Goal: Information Seeking & Learning: Check status

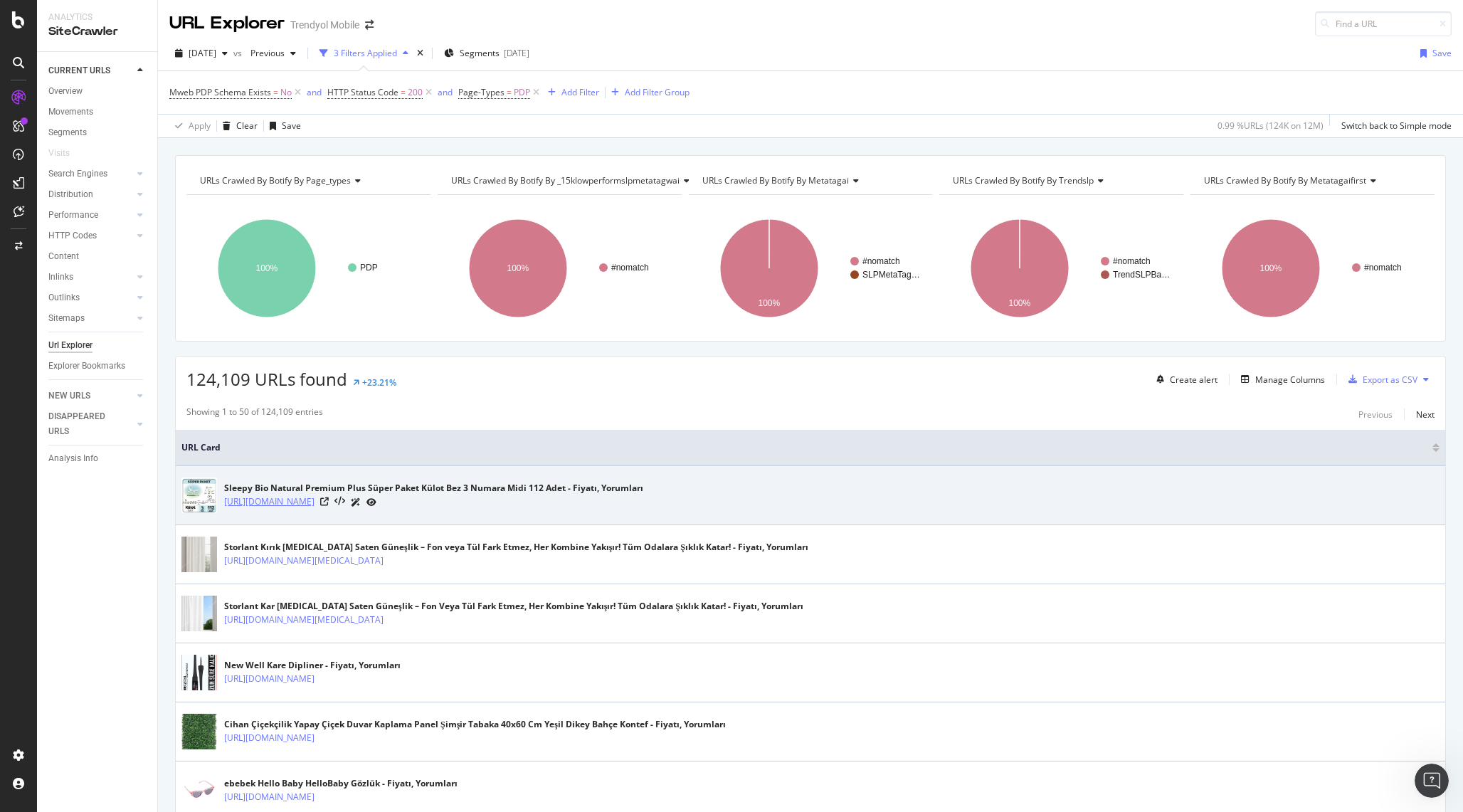
click at [315, 500] on link "https://www.trendyol.com/sleepy/bio-natural-premium-plus-super-paket-kulot-bez-…" at bounding box center [270, 502] width 91 height 14
click at [643, 504] on div "https://www.trendyol.com/sleepy/bio-natural-premium-plus-super-paket-kulot-bez-…" at bounding box center [434, 502] width 419 height 15
click at [377, 496] on div at bounding box center [348, 502] width 56 height 15
click at [329, 500] on icon at bounding box center [325, 502] width 9 height 9
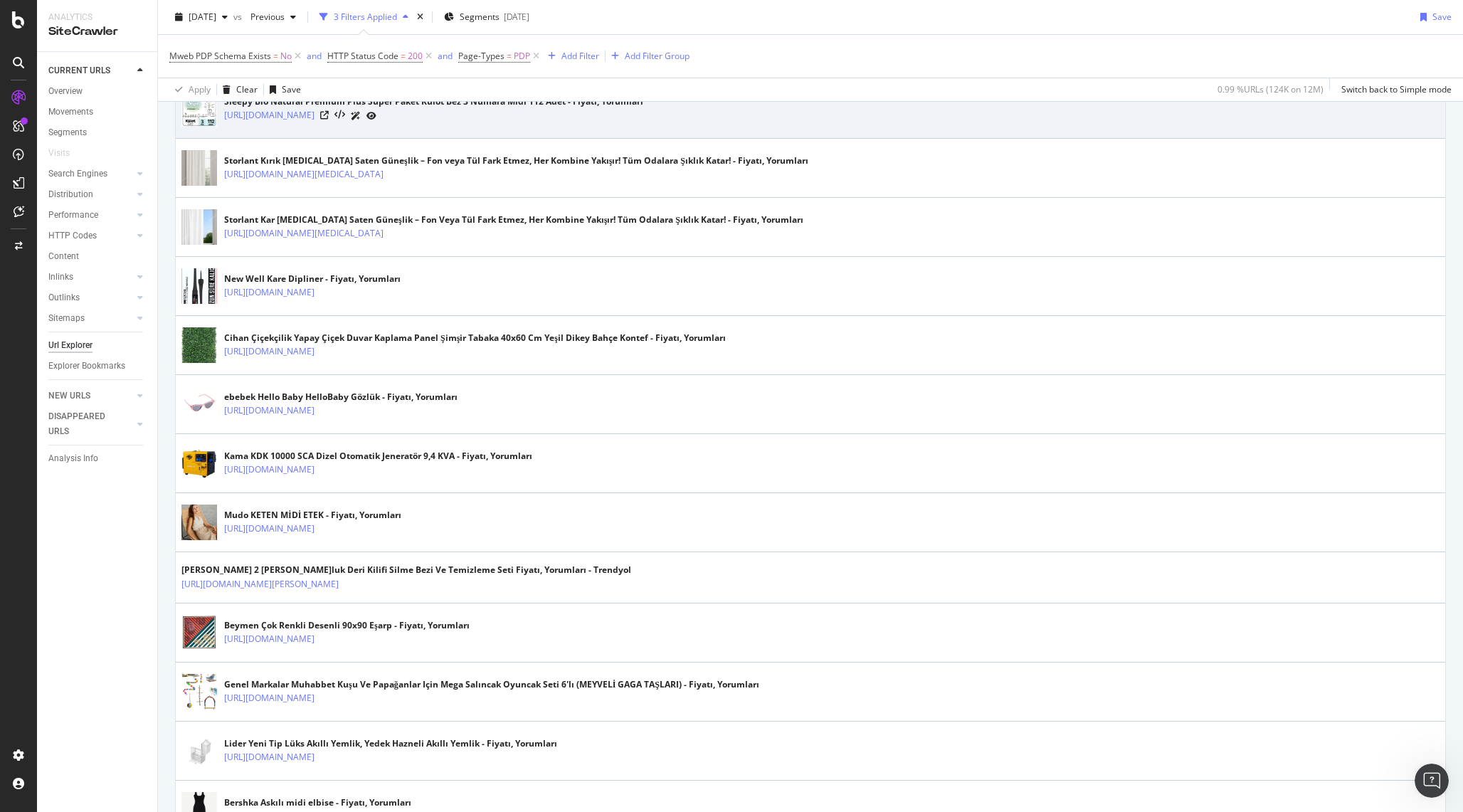
scroll to position [1039, 0]
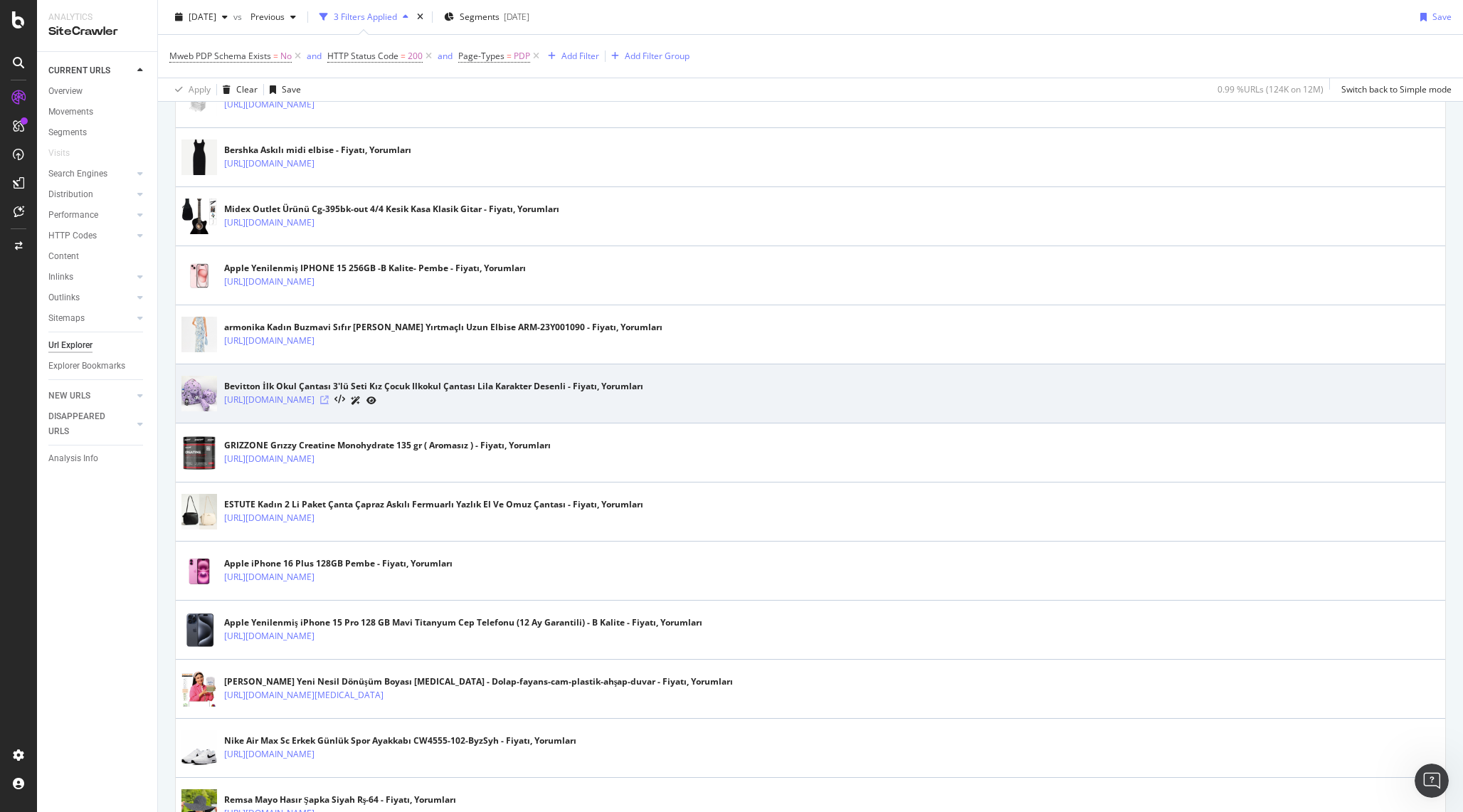
click at [329, 399] on icon at bounding box center [325, 400] width 9 height 9
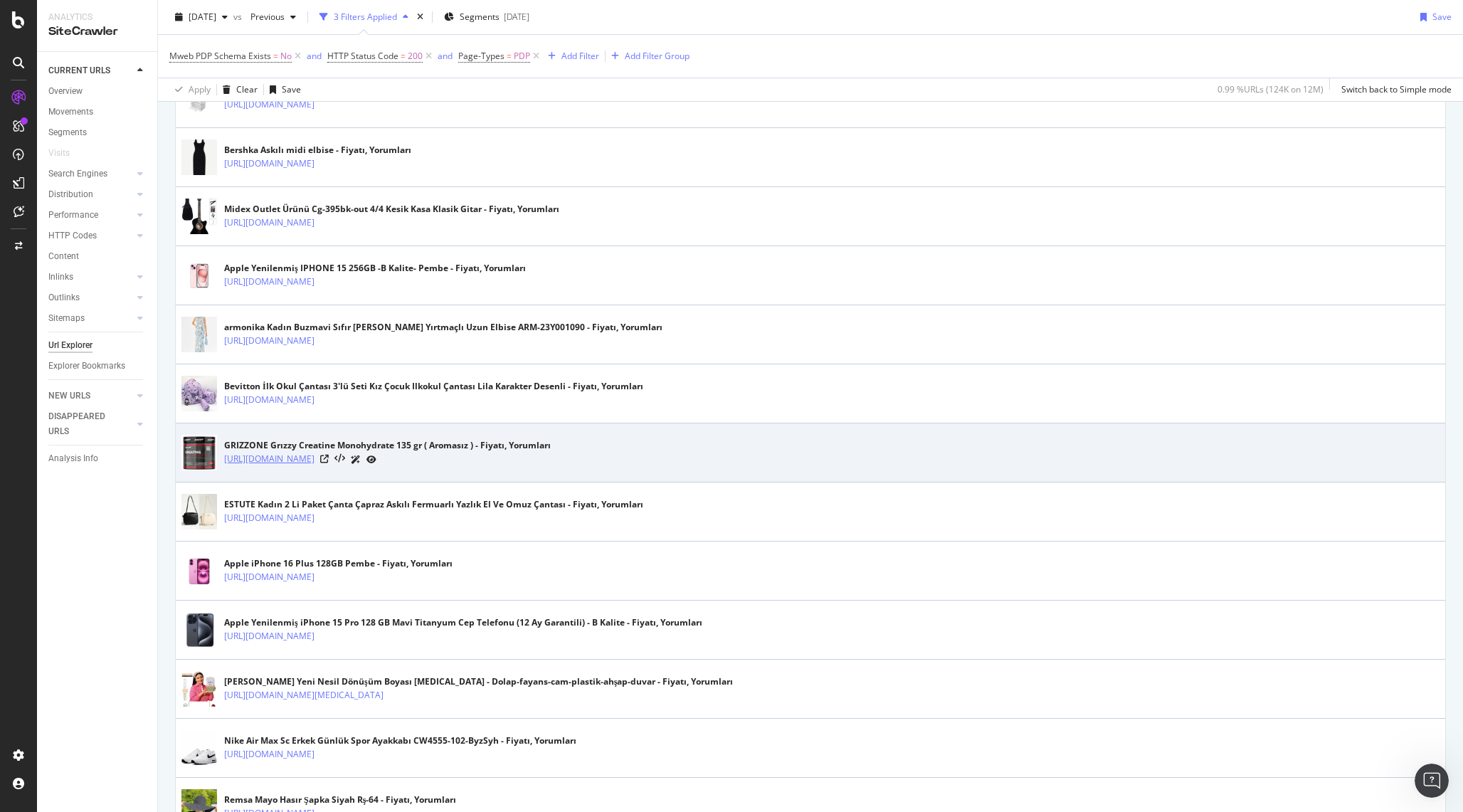
scroll to position [2218, 0]
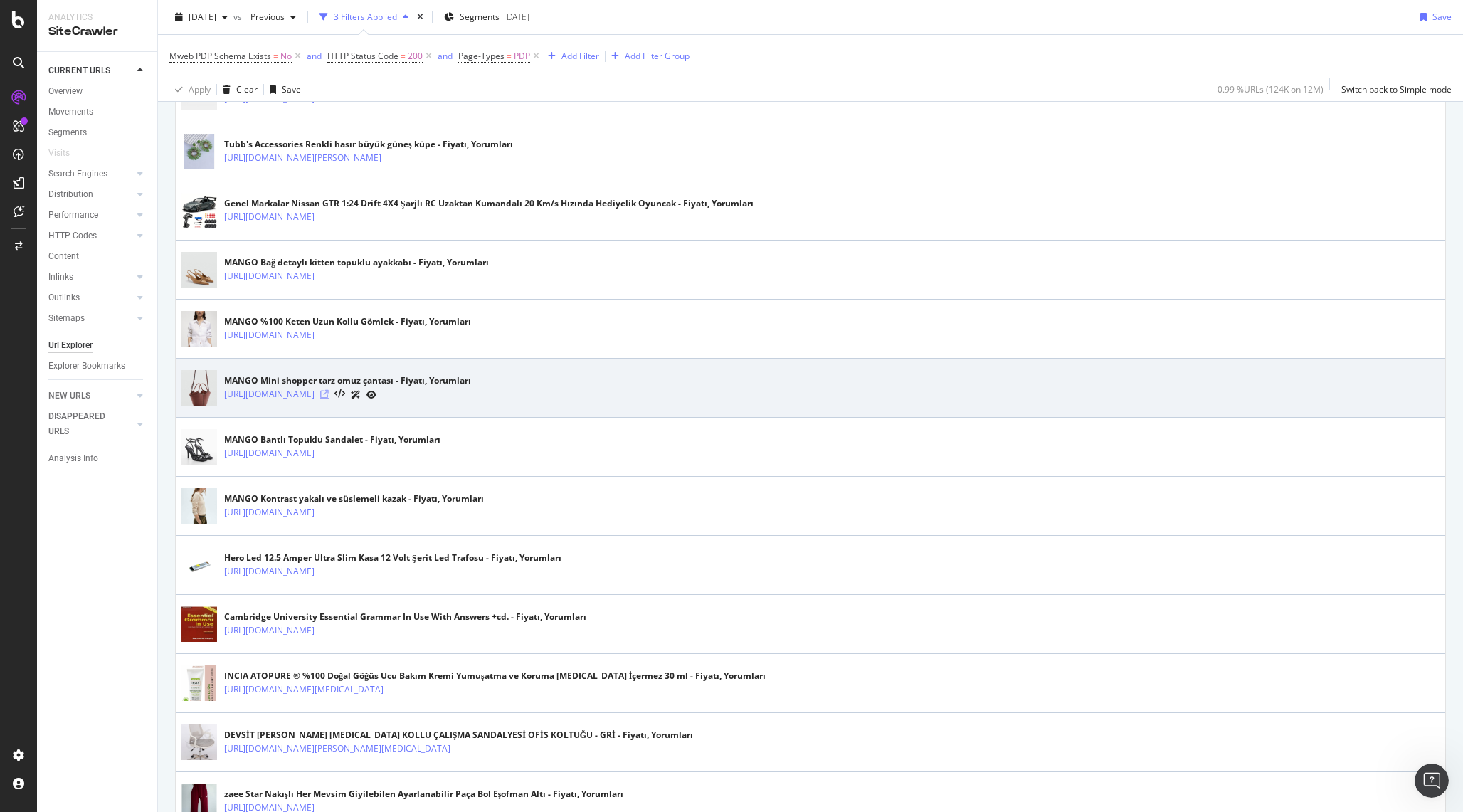
click at [329, 394] on icon at bounding box center [325, 394] width 9 height 9
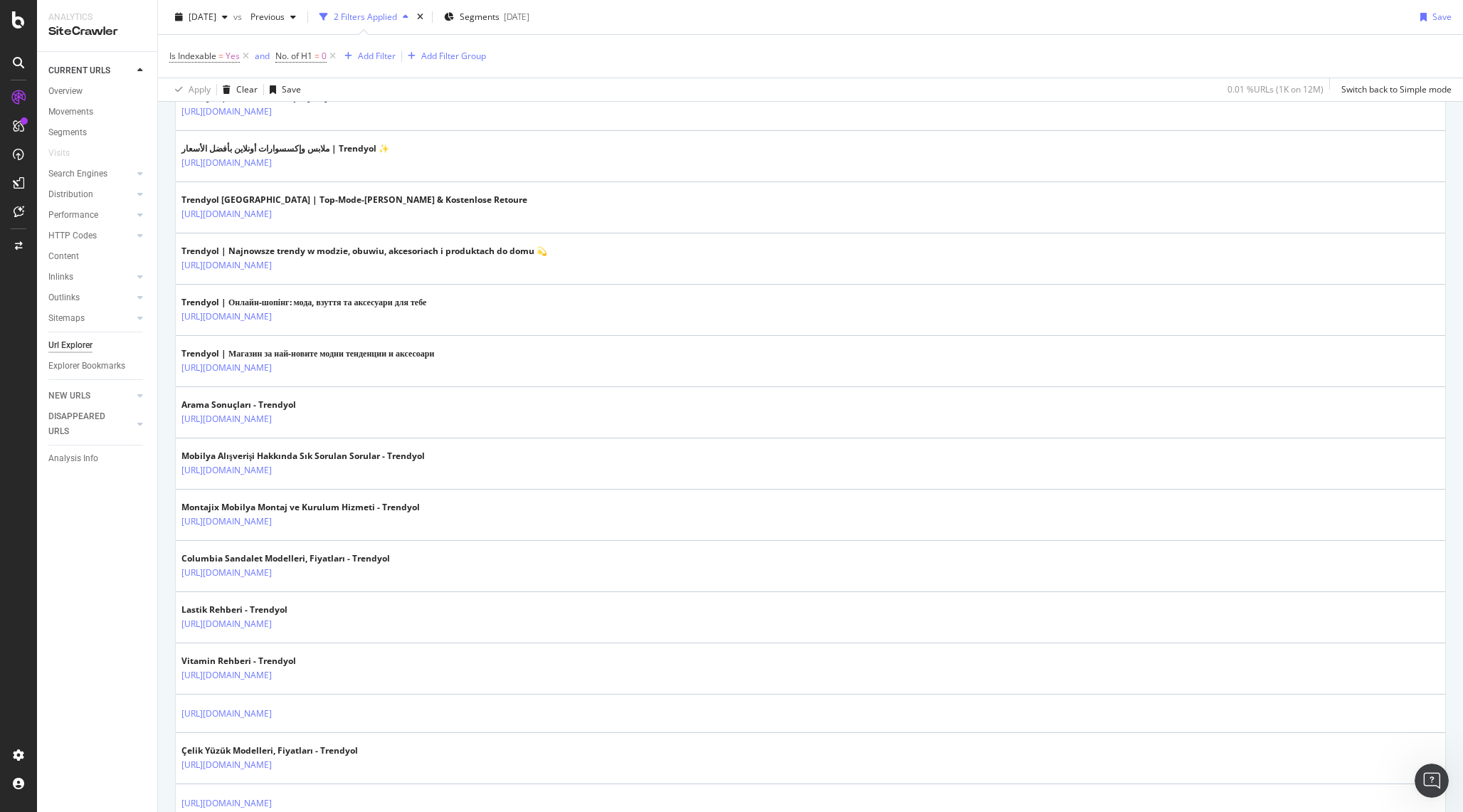
scroll to position [1088, 0]
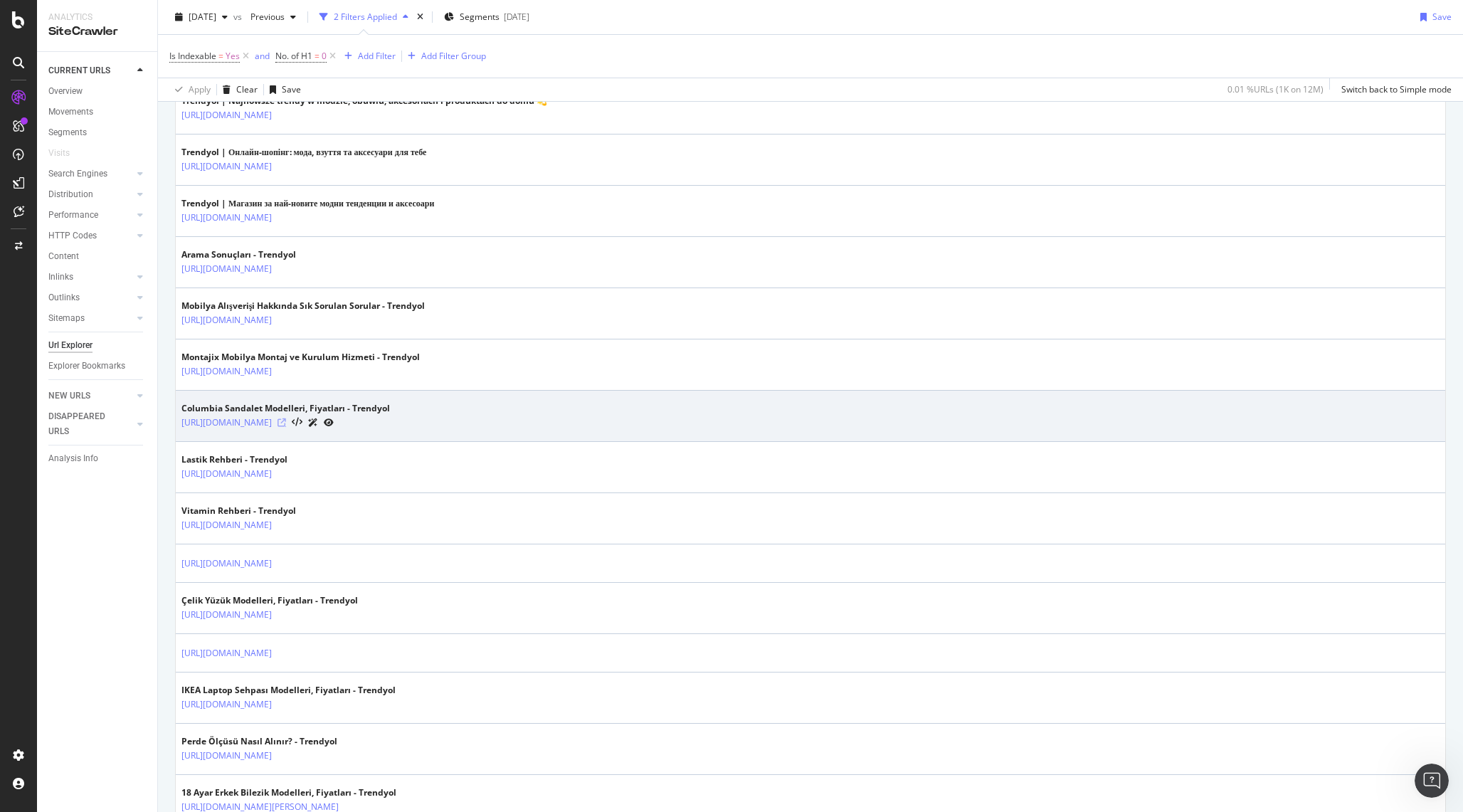
click at [286, 423] on icon at bounding box center [282, 423] width 9 height 9
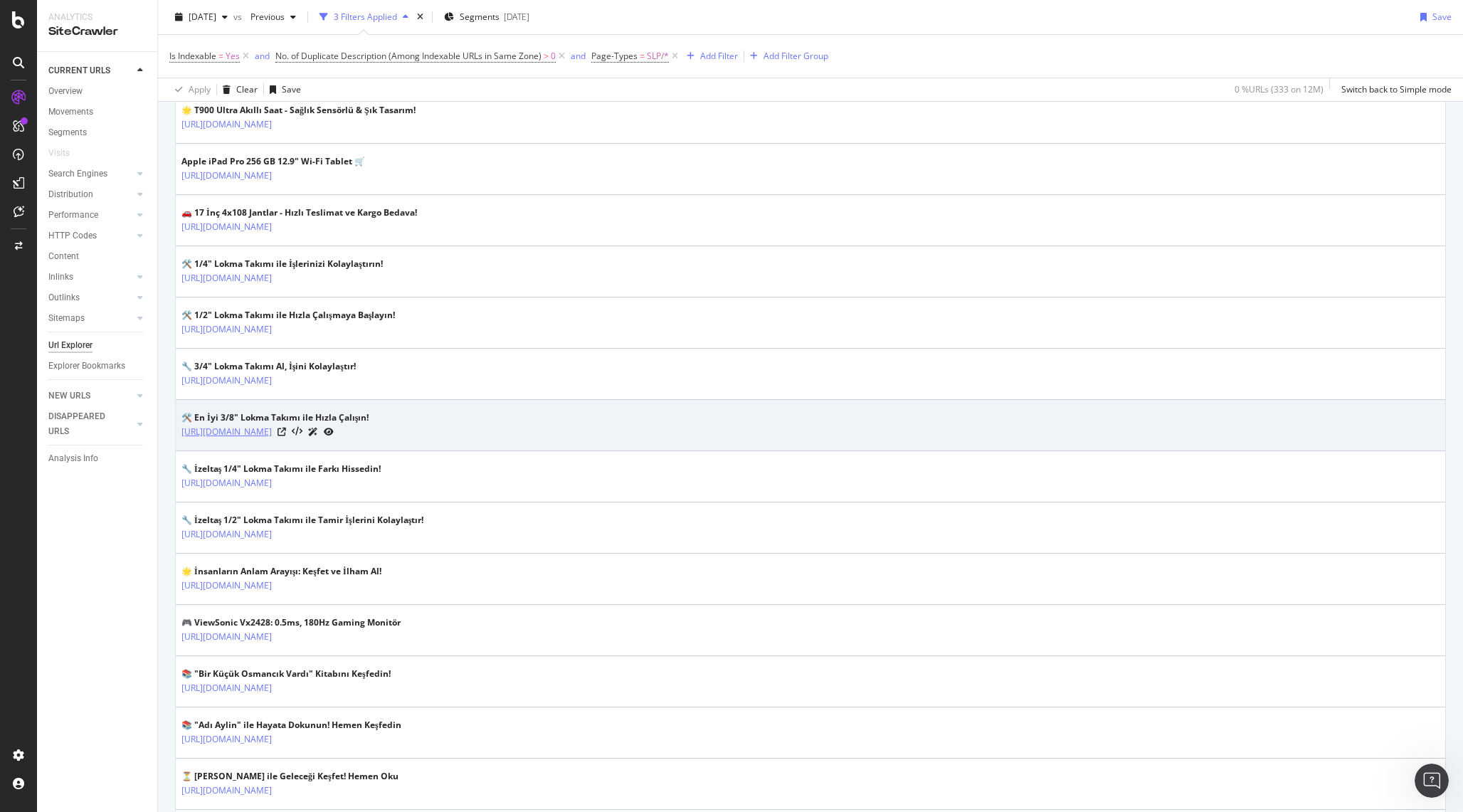
scroll to position [476, 0]
